Goal: Task Accomplishment & Management: Manage account settings

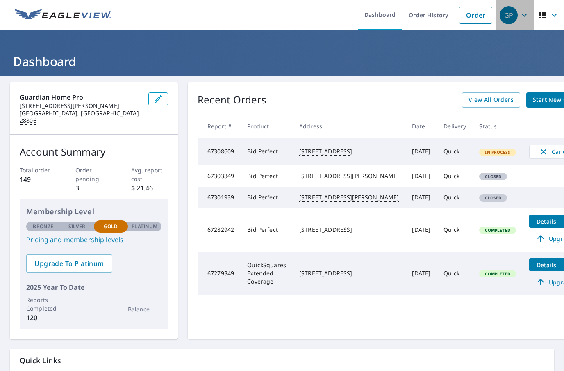
click at [524, 18] on icon "button" at bounding box center [525, 15] width 10 height 10
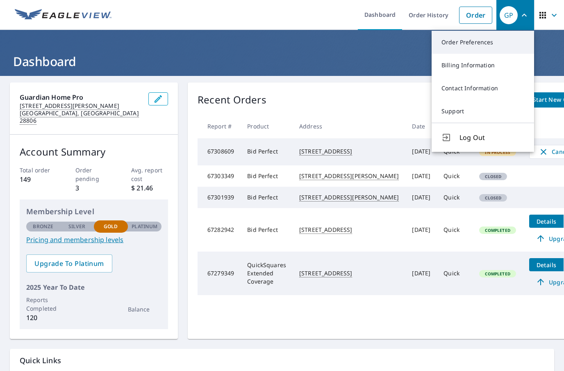
click at [467, 48] on link "Order Preferences" at bounding box center [483, 42] width 103 height 23
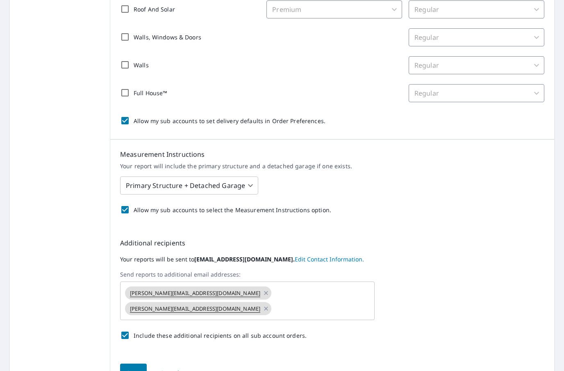
scroll to position [210, 0]
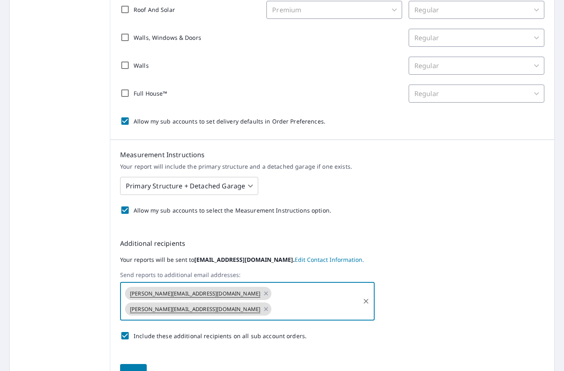
click at [336, 301] on input "text" at bounding box center [316, 309] width 86 height 16
type input "[PERSON_NAME][EMAIL_ADDRESS][DOMAIN_NAME]"
click at [497, 273] on label "Send reports to additional email addresses:" at bounding box center [332, 274] width 424 height 7
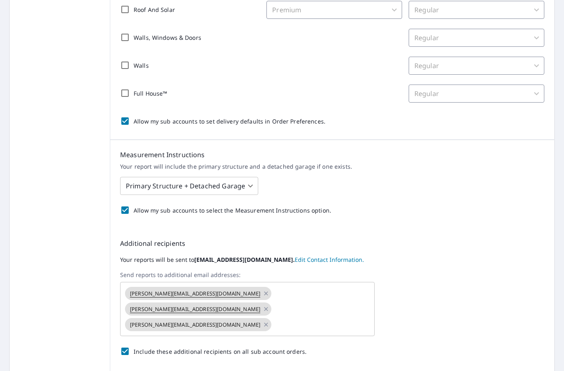
click at [256, 317] on div "[PERSON_NAME][EMAIL_ADDRESS][DOMAIN_NAME] [PERSON_NAME][EMAIL_ADDRESS][DOMAIN_N…" at bounding box center [247, 309] width 255 height 54
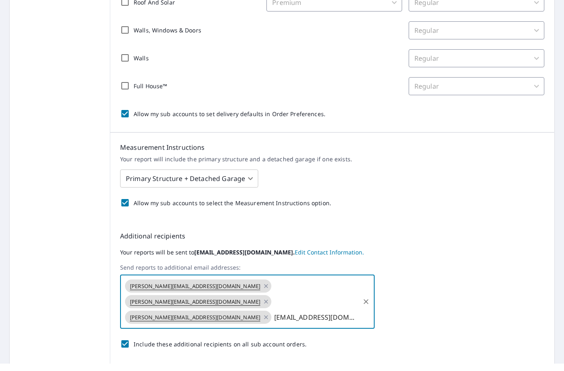
type input "[EMAIL_ADDRESS][DOMAIN_NAME]"
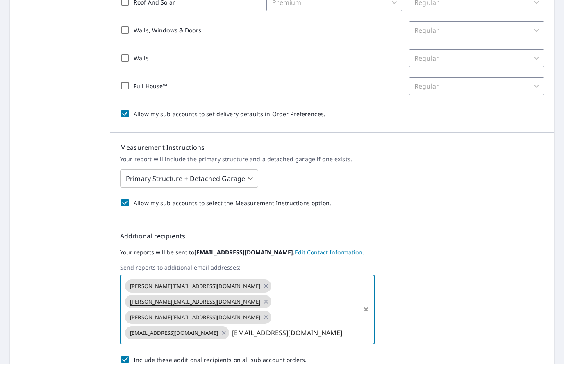
type input "[EMAIL_ADDRESS][DOMAIN_NAME]"
click at [452, 271] on label "Send reports to additional email addresses:" at bounding box center [332, 274] width 424 height 7
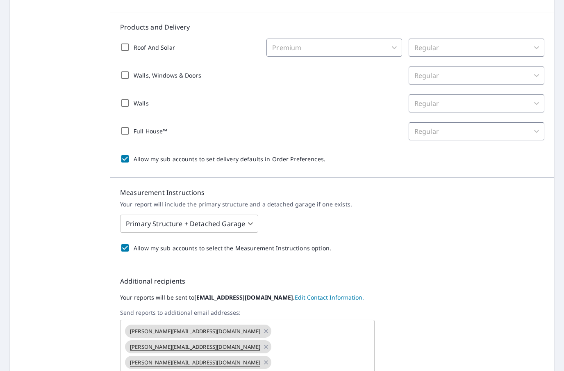
scroll to position [166, 0]
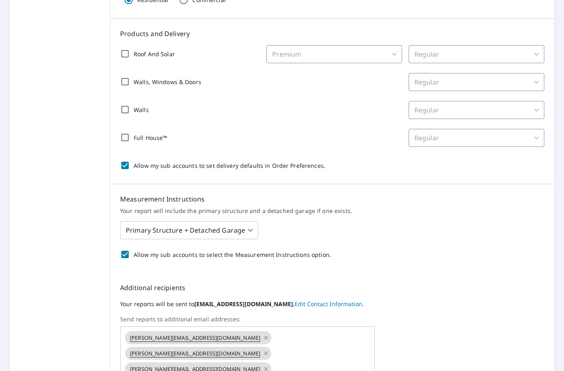
click at [136, 229] on body "GP GP Dashboard Order History Order GP Dashboard / Order Preferences / Product …" at bounding box center [282, 185] width 564 height 371
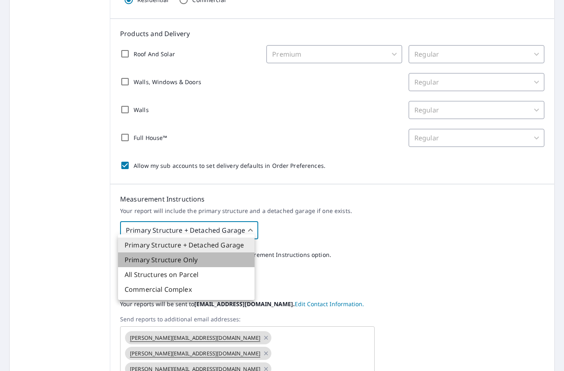
click at [141, 260] on li "Primary Structure Only" at bounding box center [186, 259] width 137 height 15
type input "2"
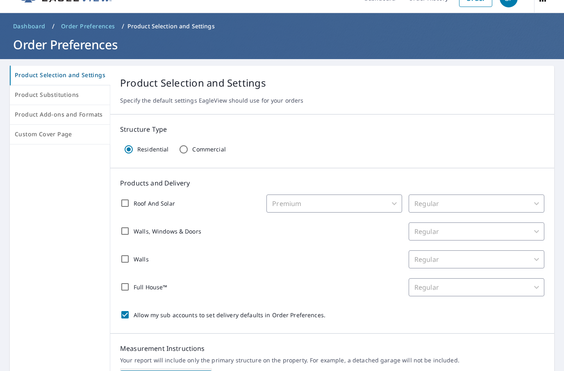
scroll to position [48, 0]
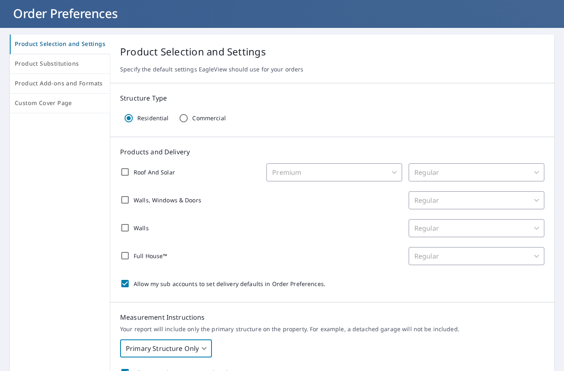
click at [125, 166] on input "Roof And Solar" at bounding box center [124, 171] width 17 height 17
click at [383, 168] on body "GP GP Dashboard Order History Order GP Dashboard / Order Preferences / Product …" at bounding box center [282, 185] width 564 height 371
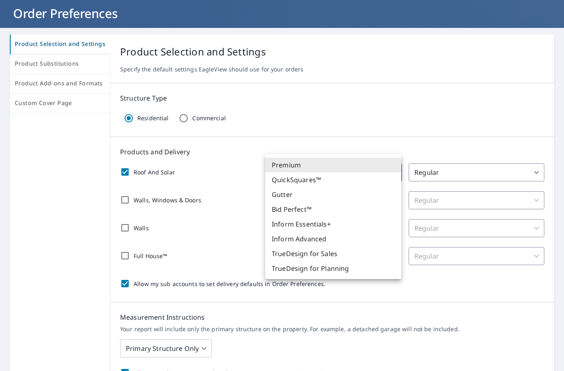
click at [299, 211] on li "Bid Perfect™" at bounding box center [333, 209] width 136 height 15
checkbox input "true"
type input "84"
type input "45"
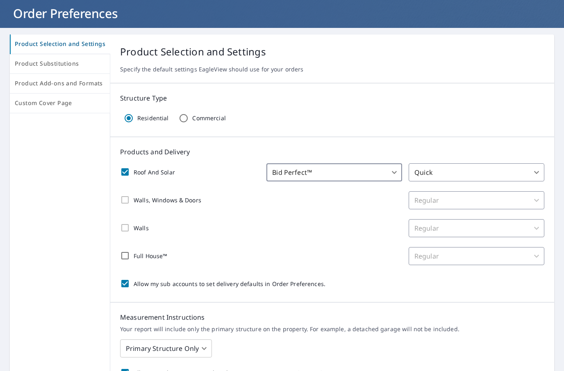
click at [528, 167] on body "GP GP Dashboard Order History Order GP Dashboard / Order Preferences / Product …" at bounding box center [282, 185] width 564 height 371
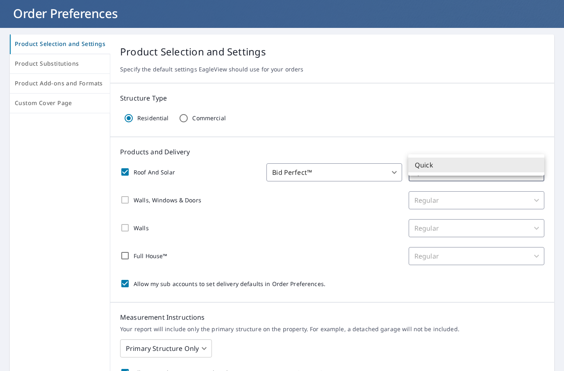
click at [528, 133] on div at bounding box center [282, 185] width 564 height 371
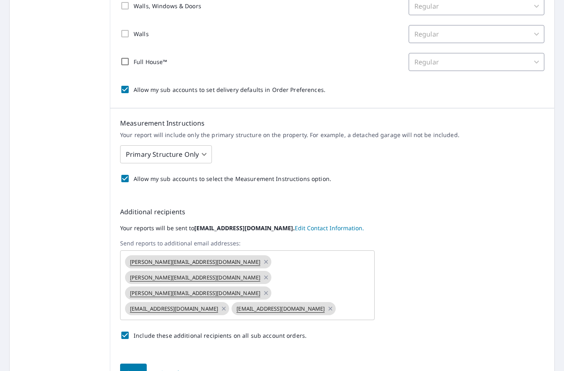
scroll to position [242, 0]
click at [130, 368] on span "Save" at bounding box center [134, 373] width 14 height 10
